Goal: Task Accomplishment & Management: Use online tool/utility

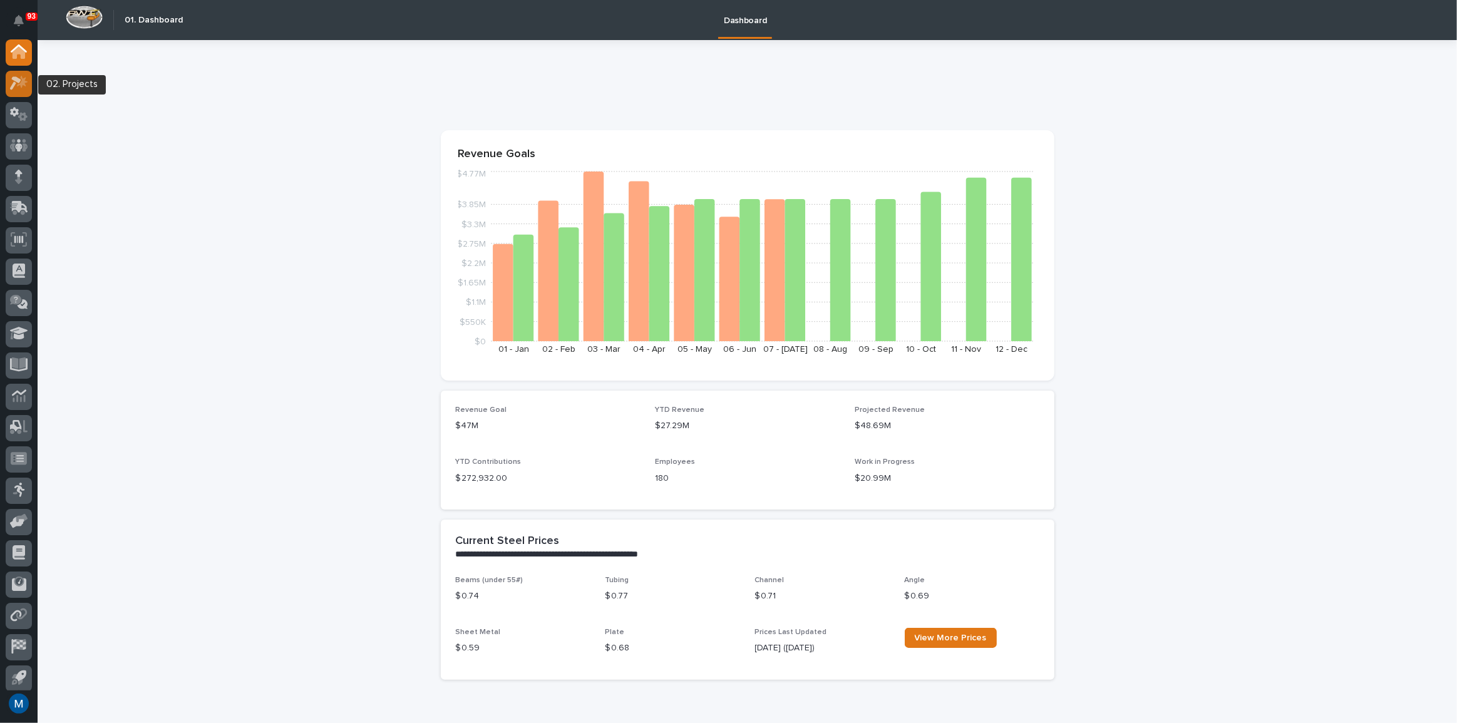
click at [18, 85] on icon at bounding box center [22, 82] width 11 height 13
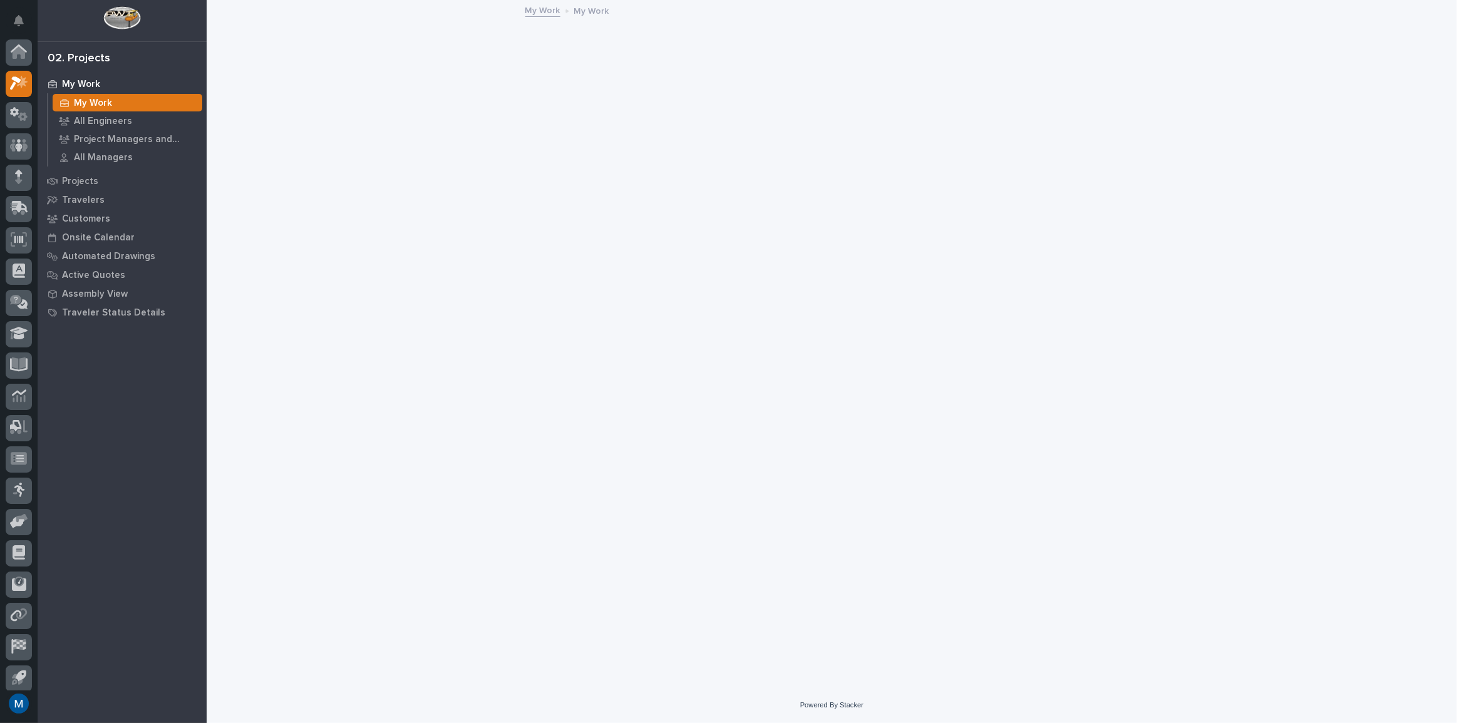
scroll to position [31, 0]
click at [23, 91] on div at bounding box center [19, 84] width 26 height 26
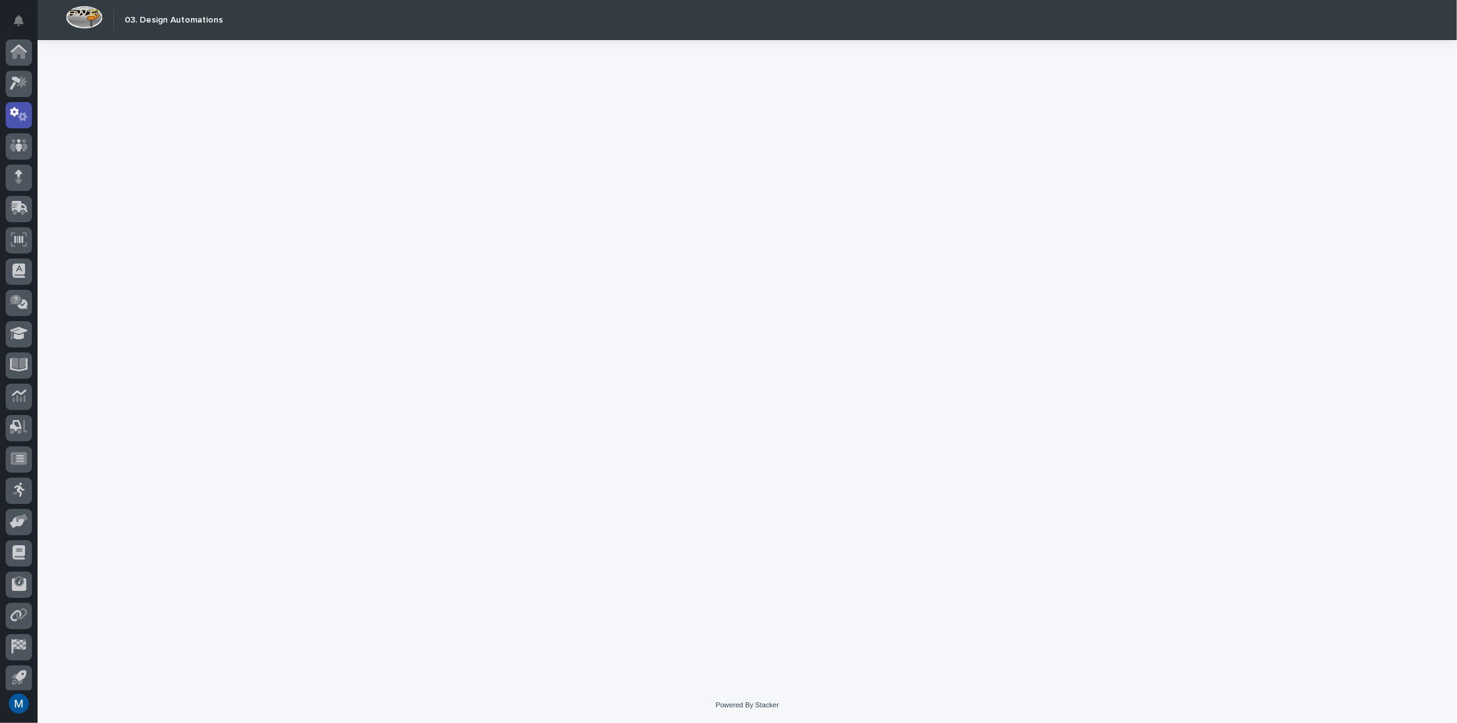
scroll to position [37, 0]
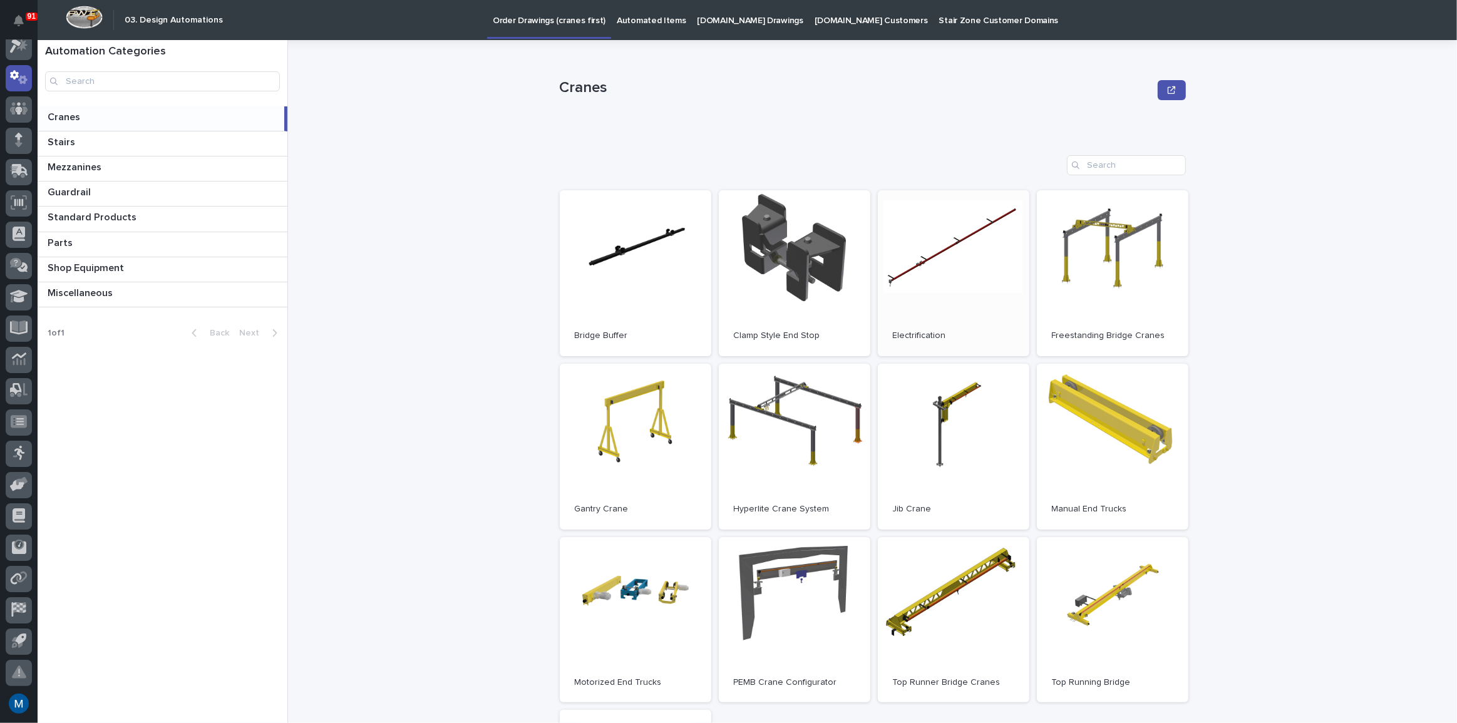
click at [976, 288] on link "Open" at bounding box center [953, 273] width 151 height 166
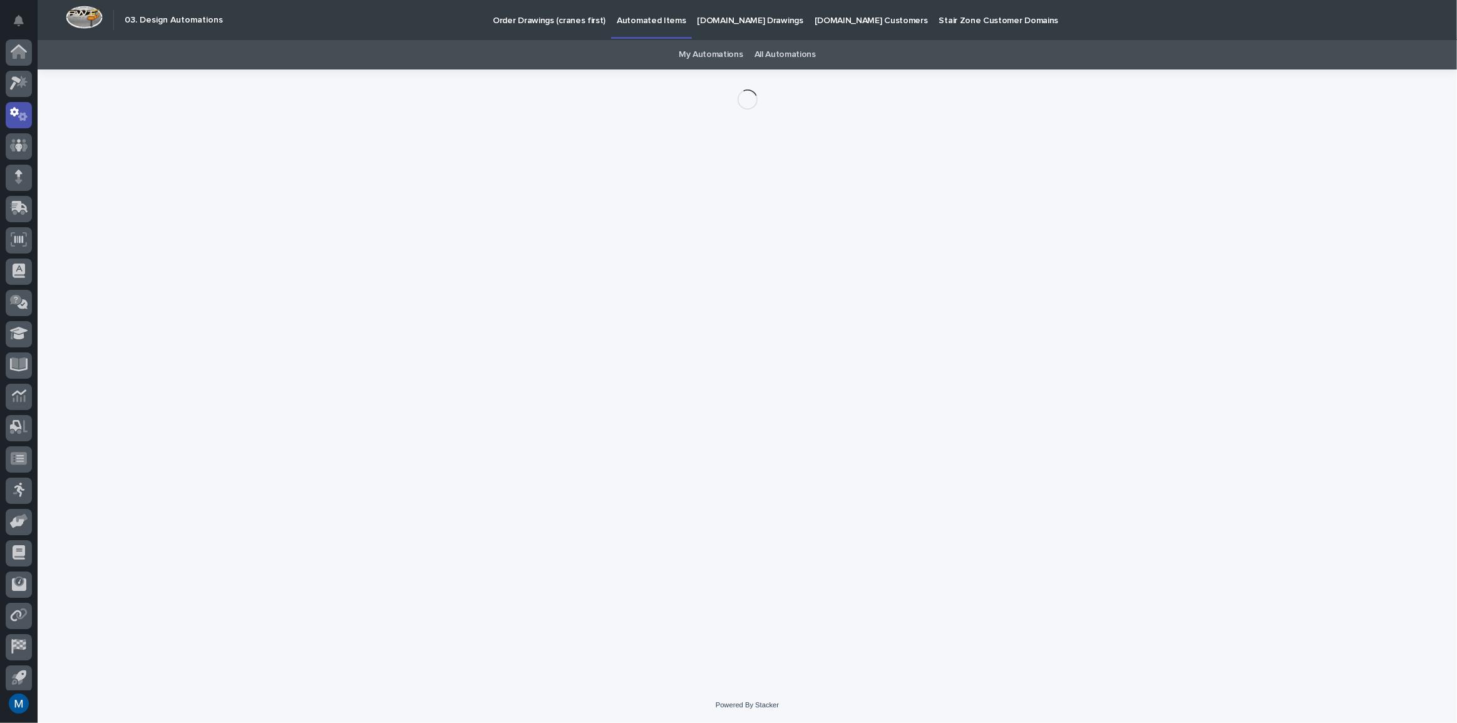
scroll to position [37, 0]
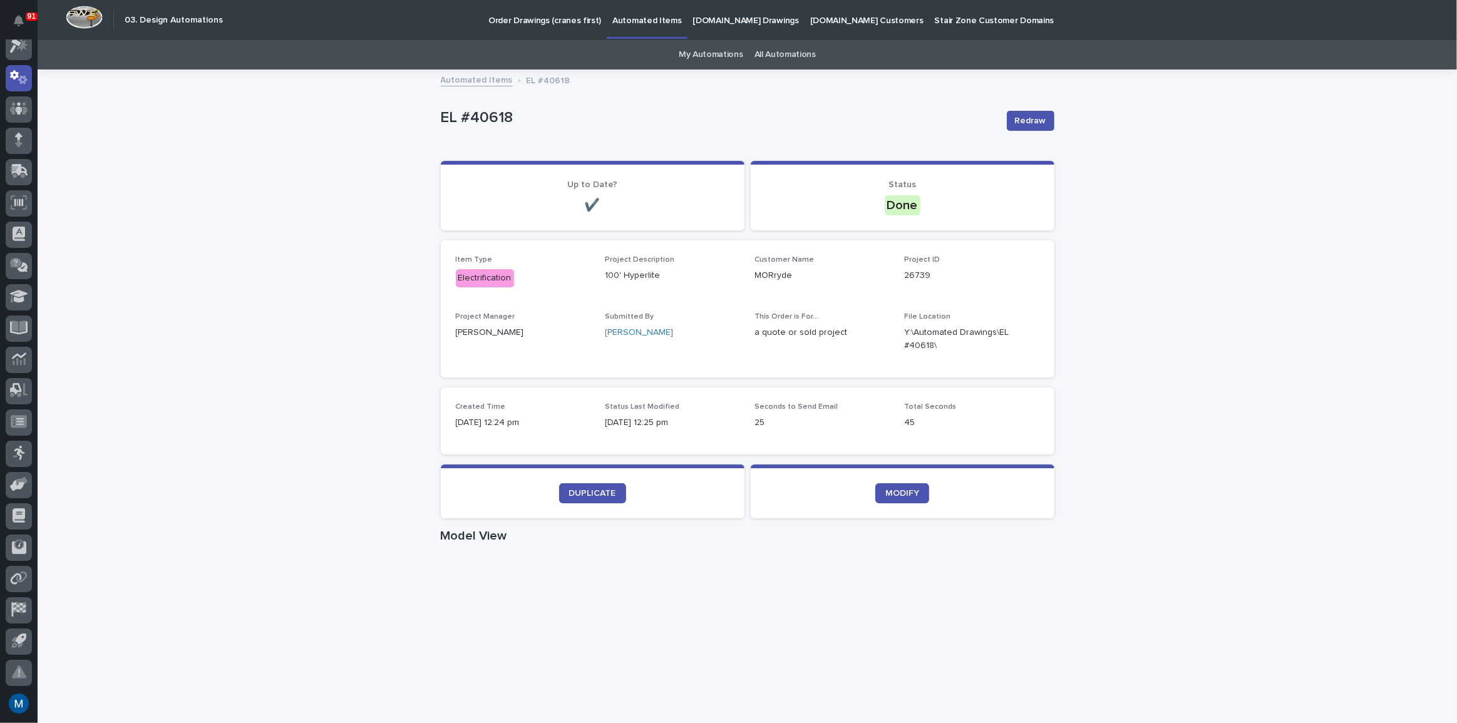
click at [1248, 415] on div "Loading... Saving… Loading... Saving… EL #40618 Redraw EL #40618 Redraw Sorry, …" at bounding box center [747, 725] width 1419 height 1308
click at [573, 492] on span "DUPLICATE" at bounding box center [592, 493] width 47 height 9
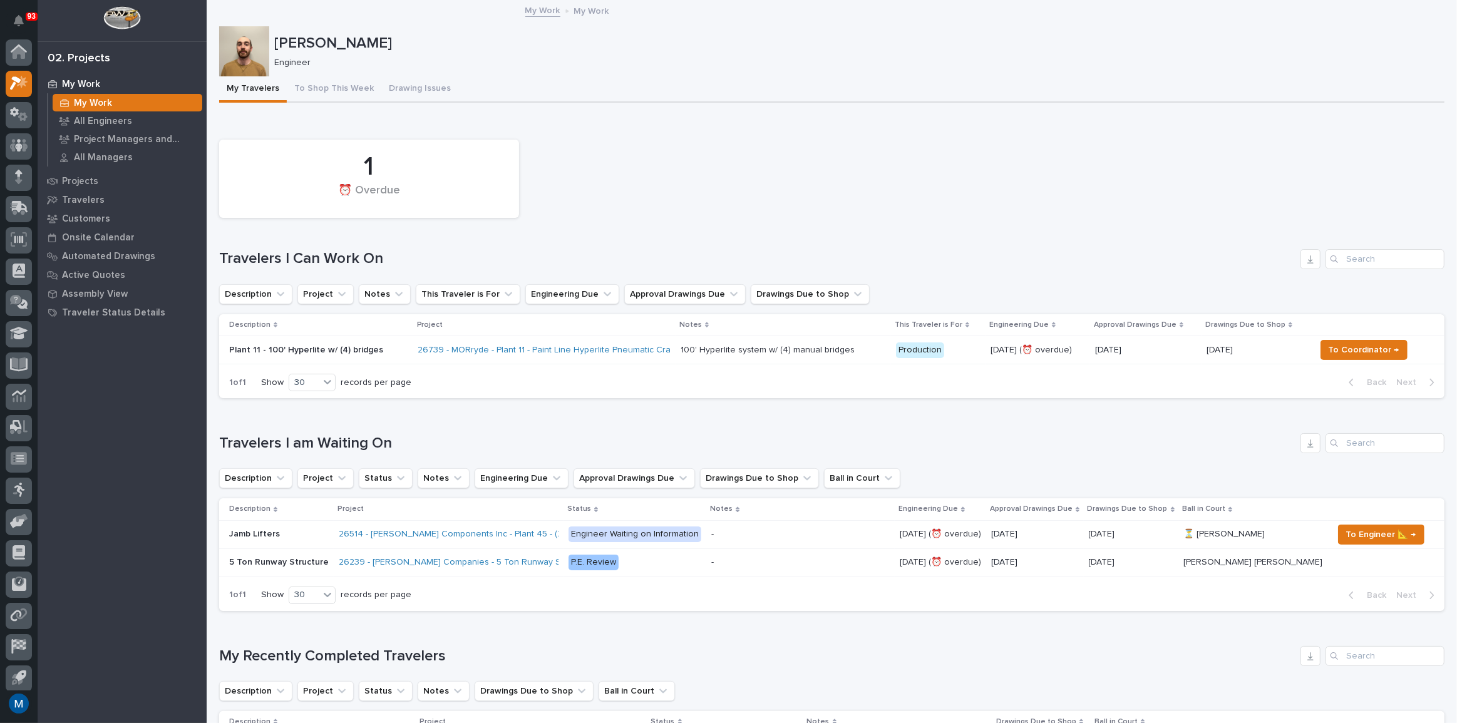
scroll to position [31, 0]
click at [673, 177] on div "1 ⏰ Overdue" at bounding box center [832, 178] width 1238 height 91
click at [740, 182] on div "1 ⏰ Overdue" at bounding box center [832, 178] width 1238 height 91
